Goal: Communication & Community: Answer question/provide support

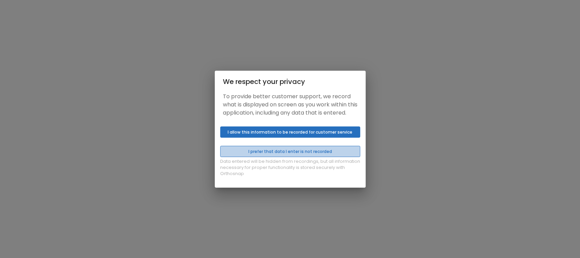
click at [285, 157] on button "I prefer that data I enter is not recorded" at bounding box center [290, 151] width 140 height 11
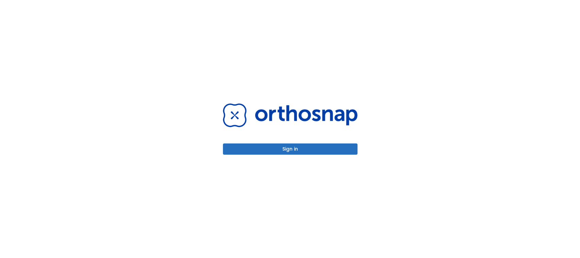
click at [287, 152] on button "Sign in" at bounding box center [290, 148] width 135 height 11
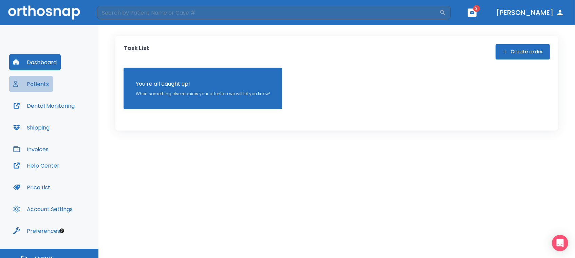
click at [30, 84] on button "Patients" at bounding box center [31, 84] width 44 height 16
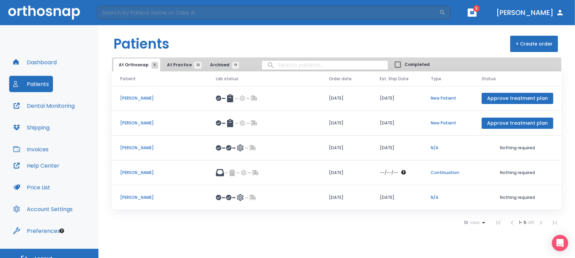
drag, startPoint x: 278, startPoint y: 64, endPoint x: 268, endPoint y: 61, distance: 10.5
click at [274, 64] on input "search" at bounding box center [325, 64] width 126 height 13
type input "[PERSON_NAME]"
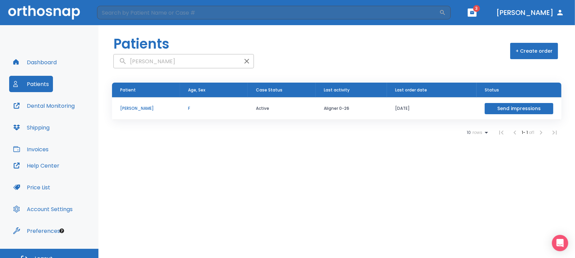
click at [138, 108] on p "[PERSON_NAME]" at bounding box center [146, 108] width 52 height 6
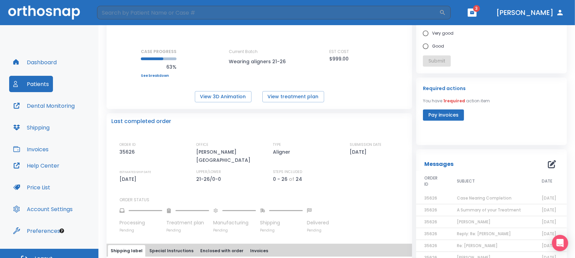
scroll to position [78, 0]
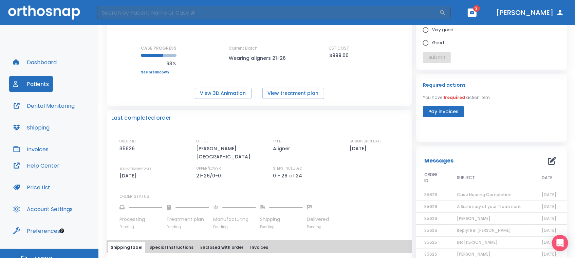
click at [491, 194] on span "Case Nearing Completion" at bounding box center [484, 195] width 55 height 6
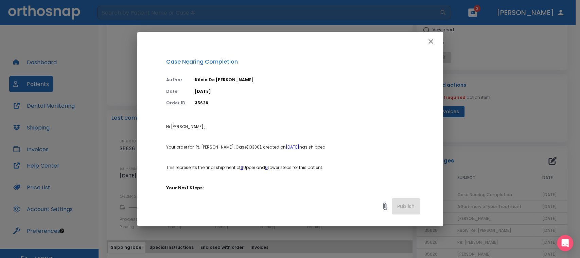
click at [430, 40] on icon "button" at bounding box center [431, 41] width 8 height 8
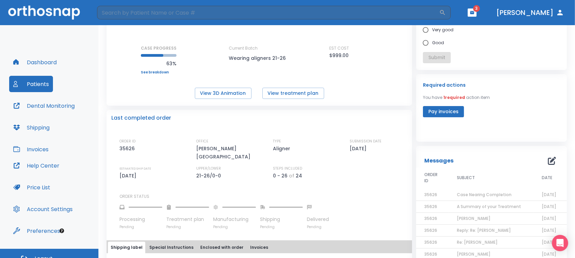
click at [548, 159] on icon "button" at bounding box center [552, 161] width 8 height 8
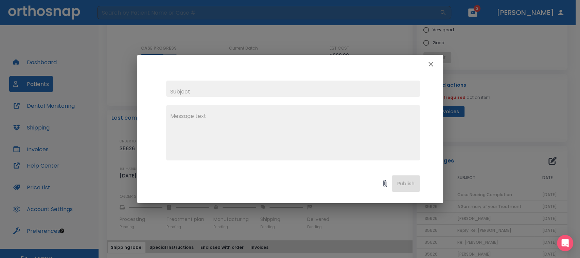
click at [179, 92] on input "text" at bounding box center [293, 89] width 254 height 16
type input "[PERSON_NAME]"
click at [177, 113] on textarea at bounding box center [293, 135] width 246 height 47
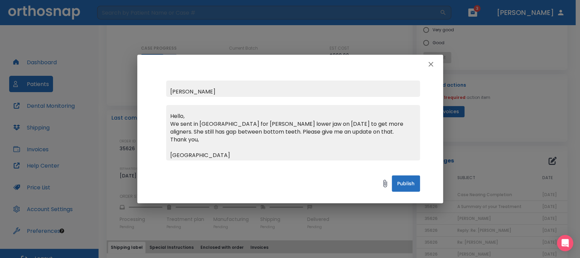
type textarea "Hello, We sent in [GEOGRAPHIC_DATA] for [PERSON_NAME] lower jaw on [DATE] to ge…"
click at [404, 181] on button "Publish" at bounding box center [406, 183] width 28 height 16
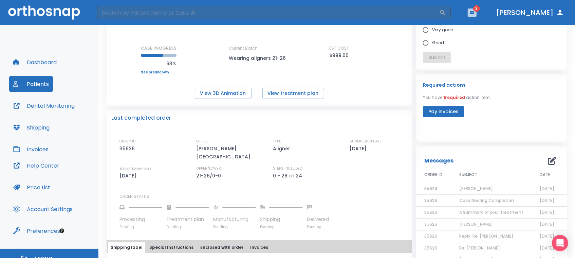
click at [475, 12] on icon "button" at bounding box center [473, 12] width 4 height 3
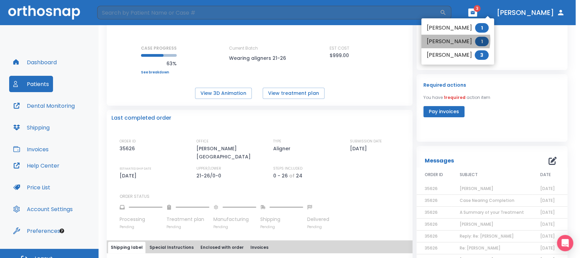
click at [453, 40] on li "[PERSON_NAME] 1" at bounding box center [457, 42] width 73 height 14
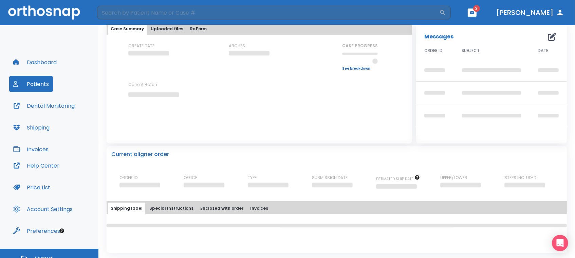
scroll to position [78, 0]
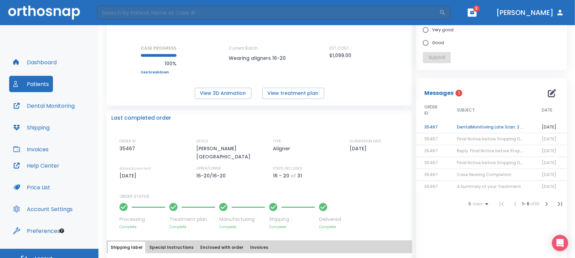
click at [484, 127] on td "DentalMonitoring Late Scan: 2 - 4 Weeks Notification" at bounding box center [491, 127] width 85 height 12
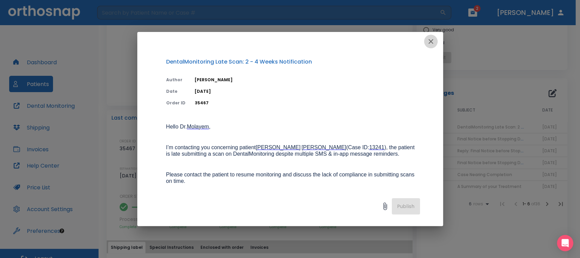
click at [430, 41] on icon "button" at bounding box center [430, 41] width 5 height 5
